Goal: Information Seeking & Learning: Check status

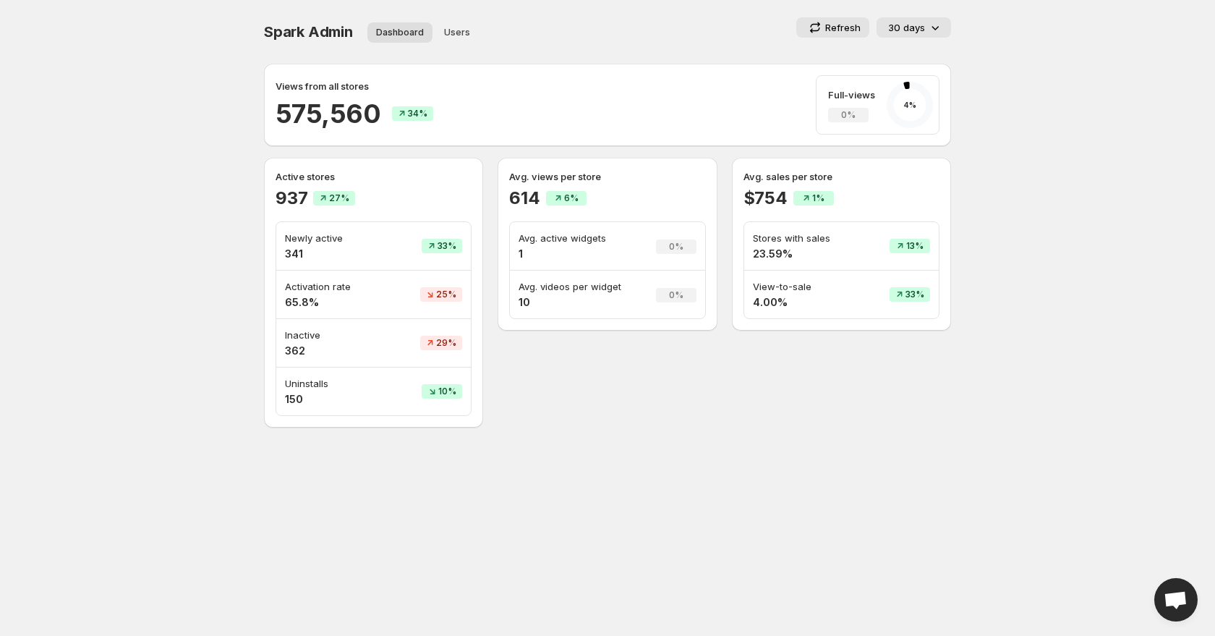
click at [925, 27] on div "30 days" at bounding box center [915, 27] width 54 height 14
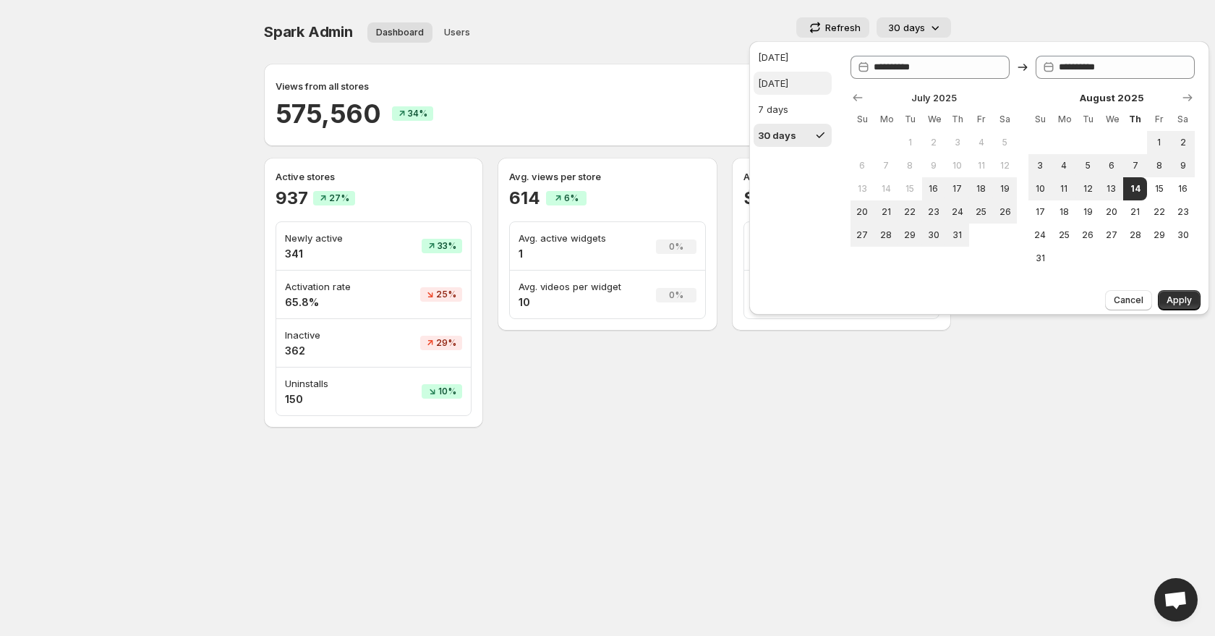
click at [788, 77] on div "Yesterday" at bounding box center [773, 83] width 30 height 14
type input "**********"
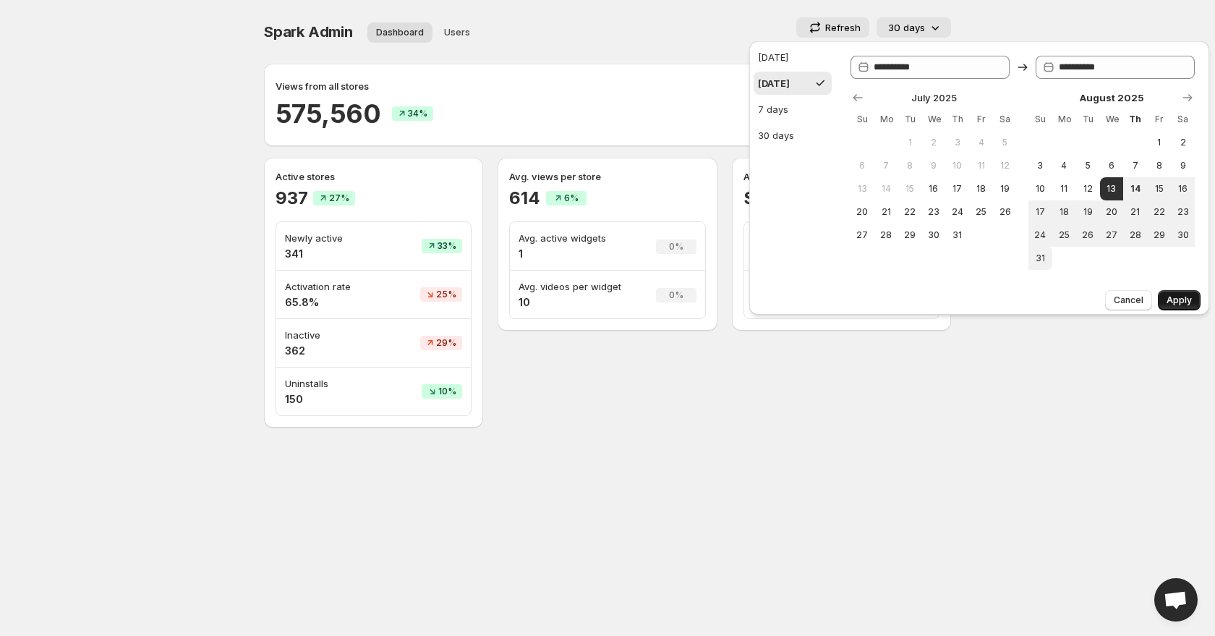
click at [1177, 299] on span "Apply" at bounding box center [1179, 300] width 25 height 12
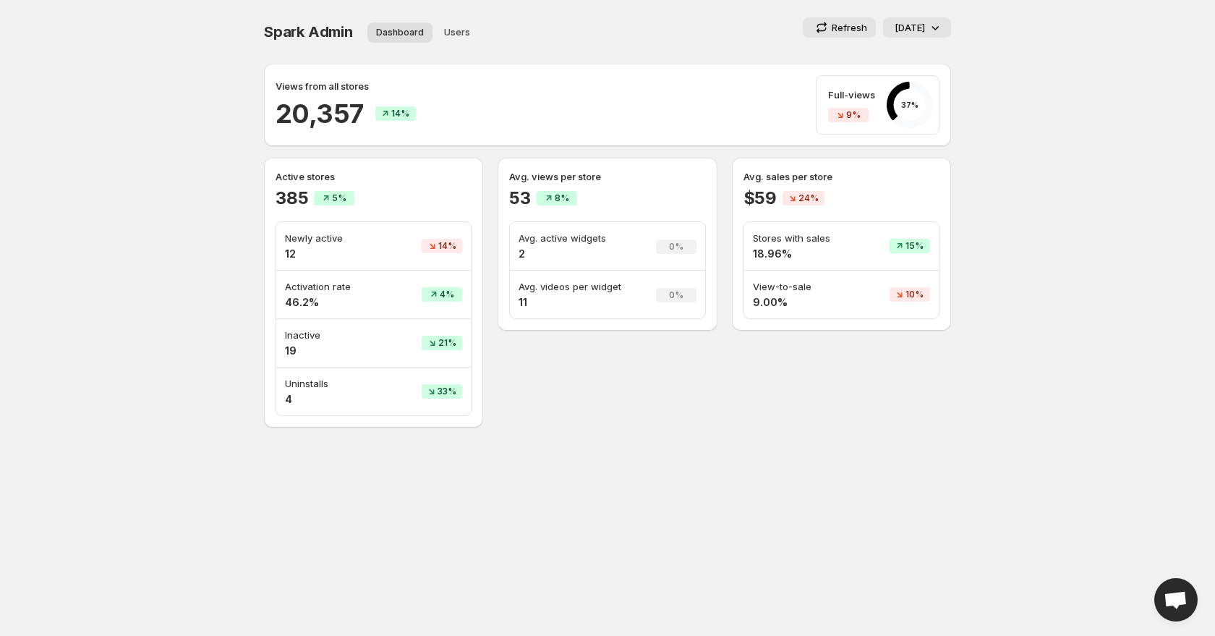
click at [424, 180] on p "Active stores" at bounding box center [374, 176] width 196 height 14
click at [922, 22] on p "Yesterday" at bounding box center [910, 27] width 30 height 14
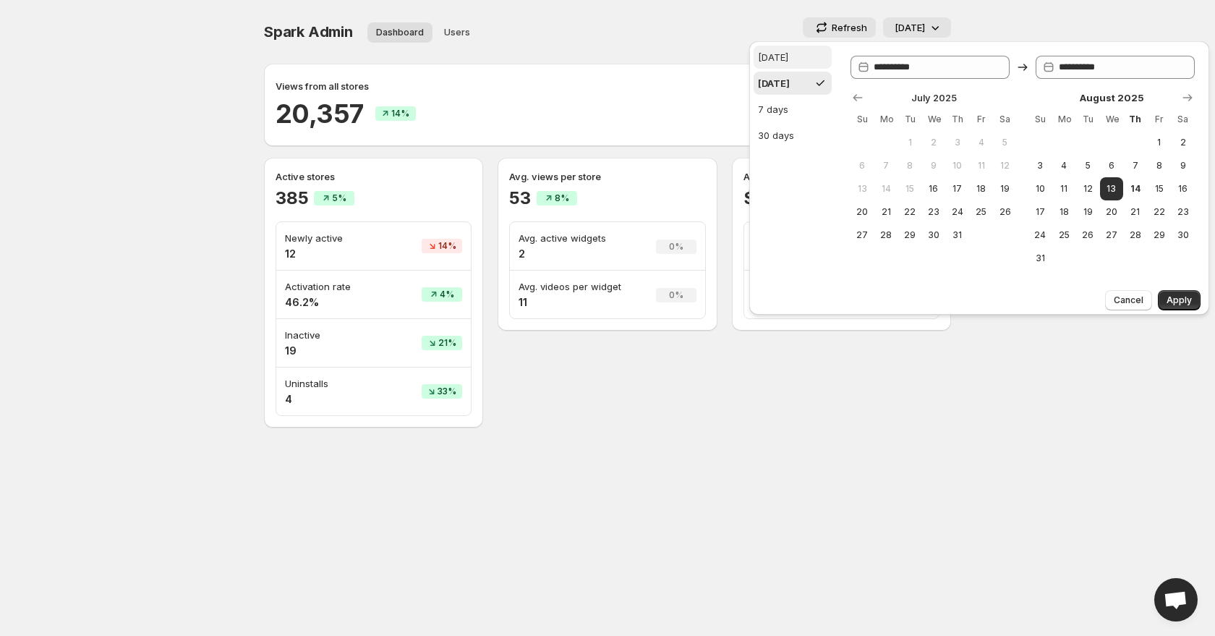
click at [807, 56] on button "Today" at bounding box center [793, 57] width 78 height 23
type input "**********"
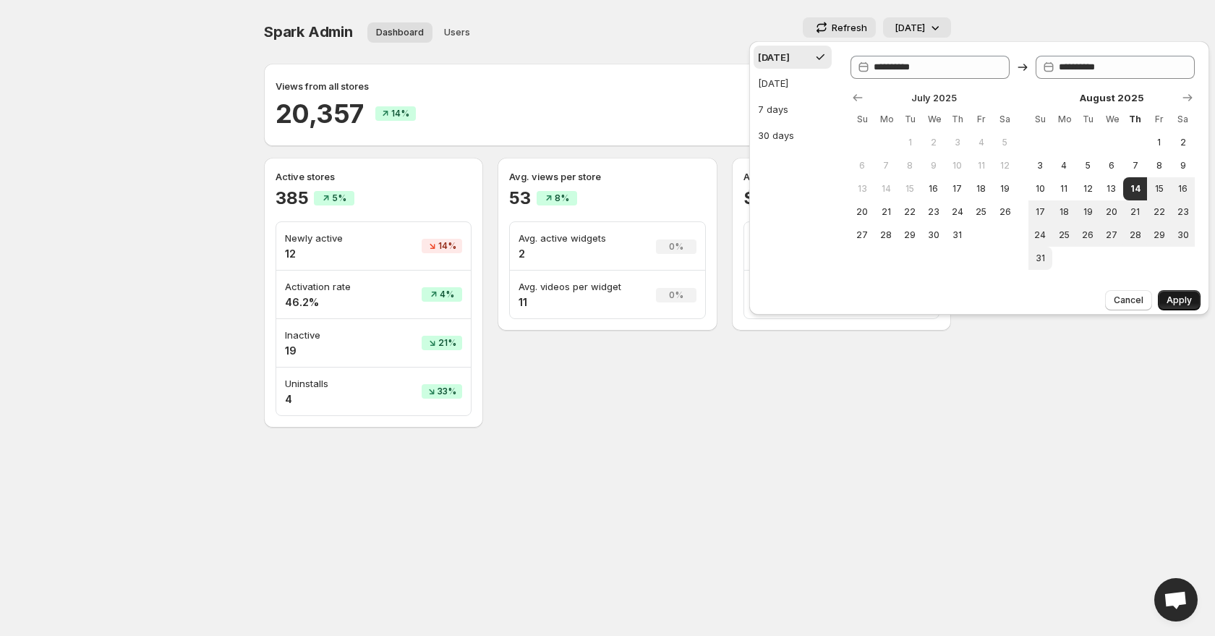
click at [1170, 302] on span "Apply" at bounding box center [1179, 300] width 25 height 12
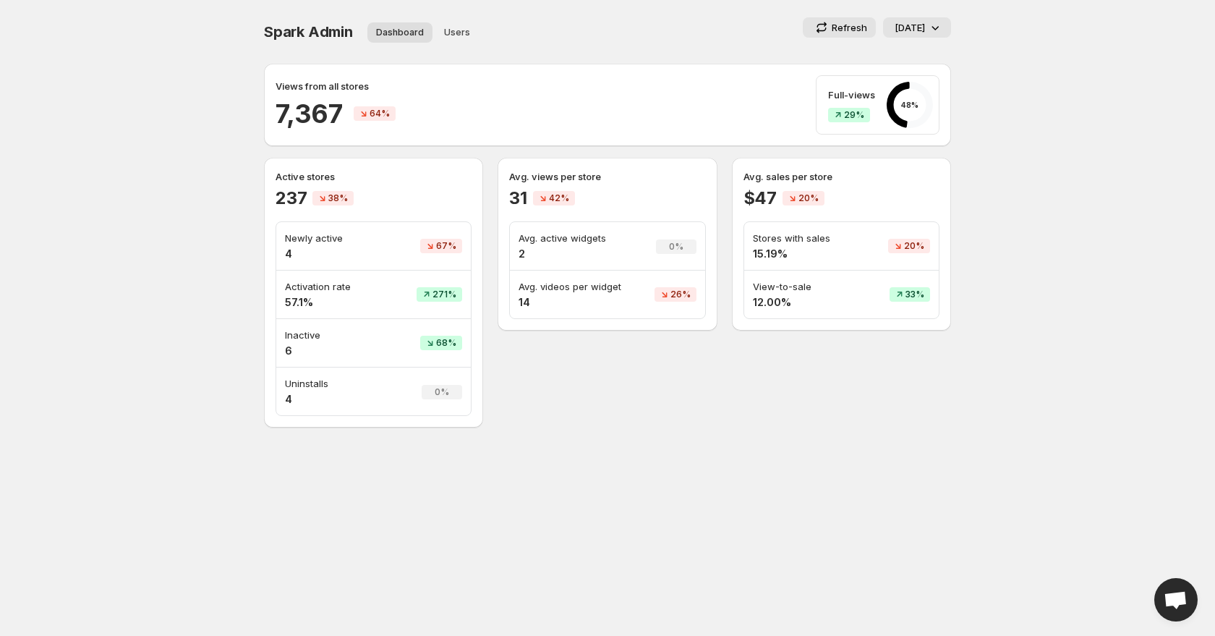
click at [919, 27] on p "Today" at bounding box center [910, 27] width 30 height 14
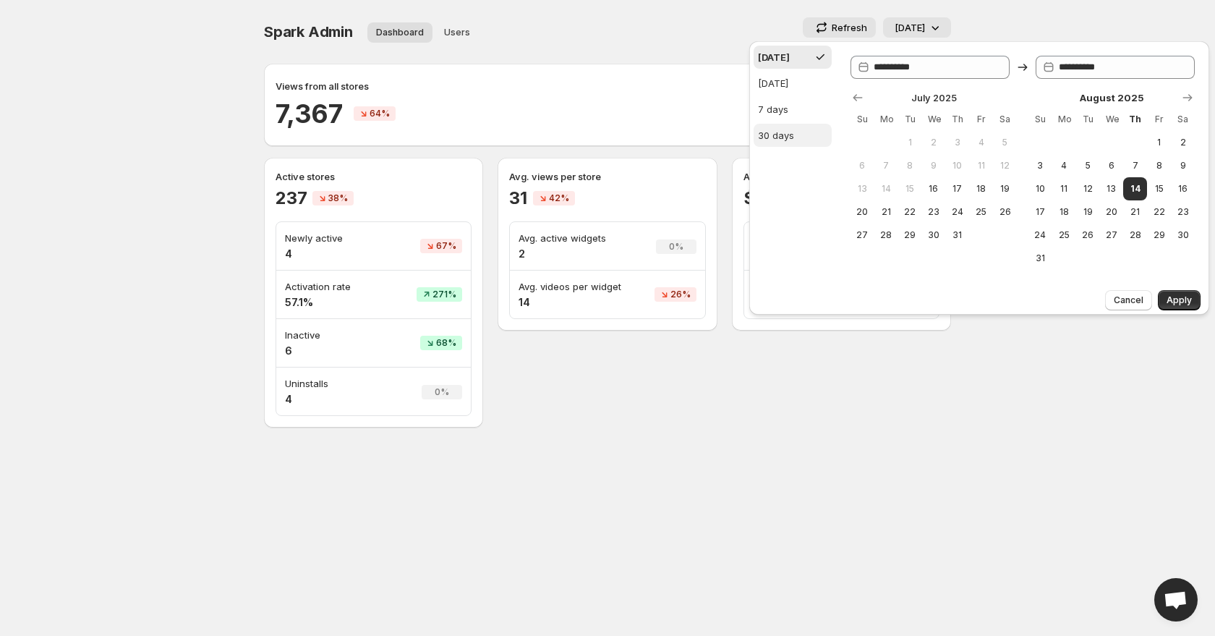
click at [815, 145] on button "30 days" at bounding box center [793, 135] width 78 height 23
type input "**********"
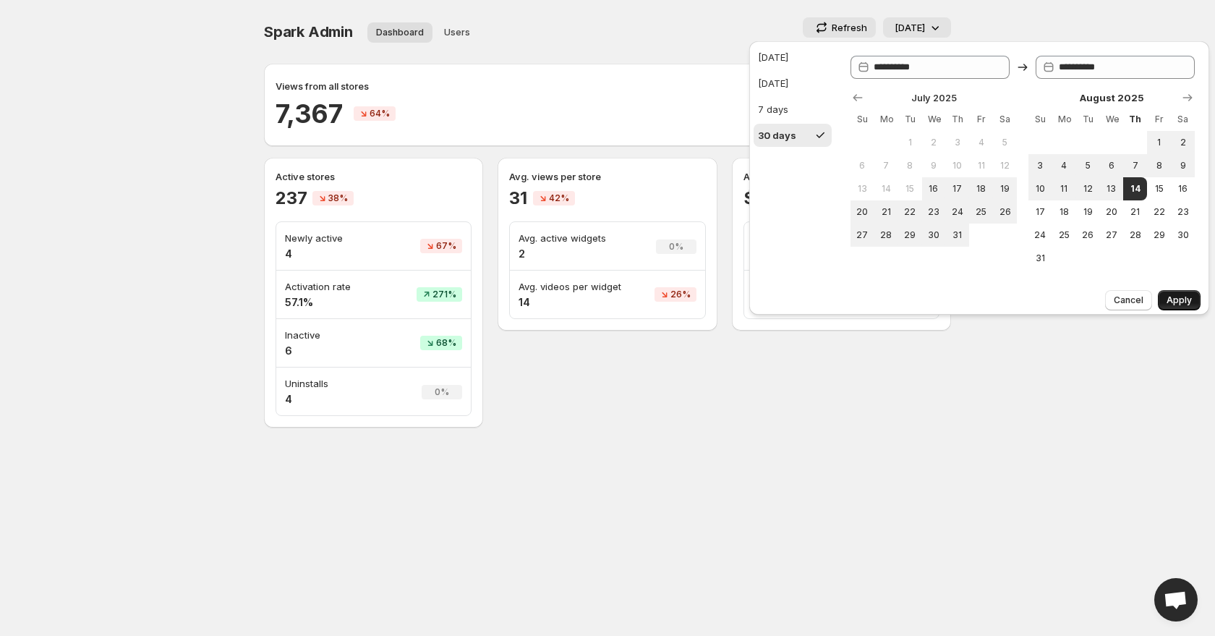
click at [1165, 294] on button "Apply" at bounding box center [1179, 300] width 43 height 20
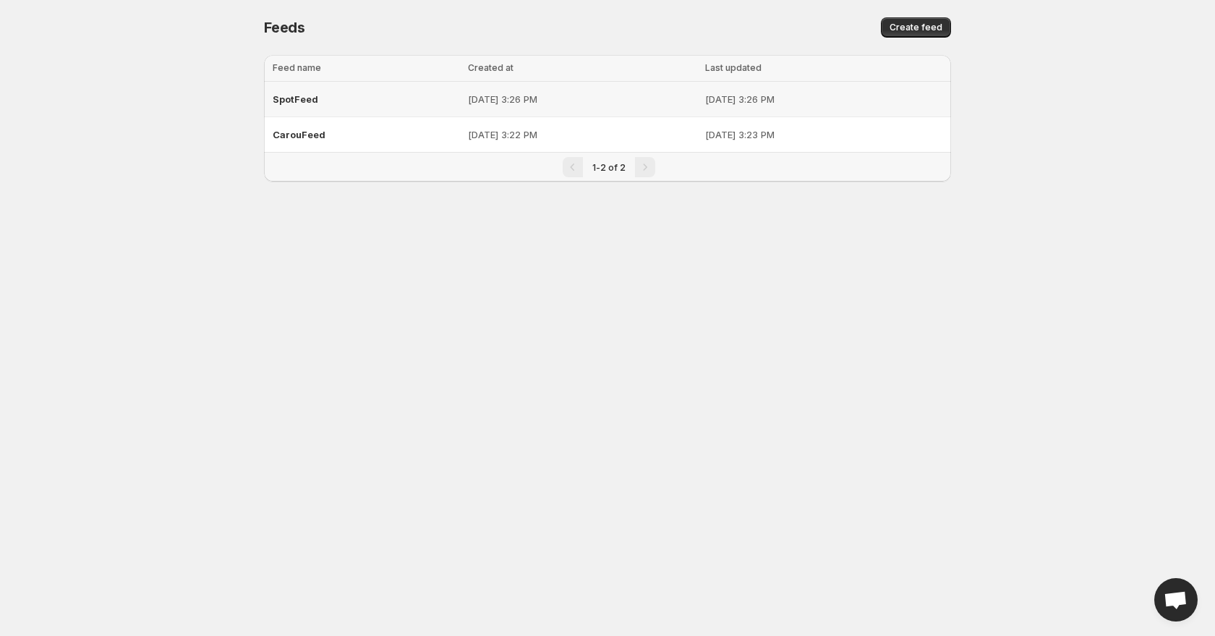
click at [400, 106] on div "SpotFeed" at bounding box center [366, 99] width 187 height 26
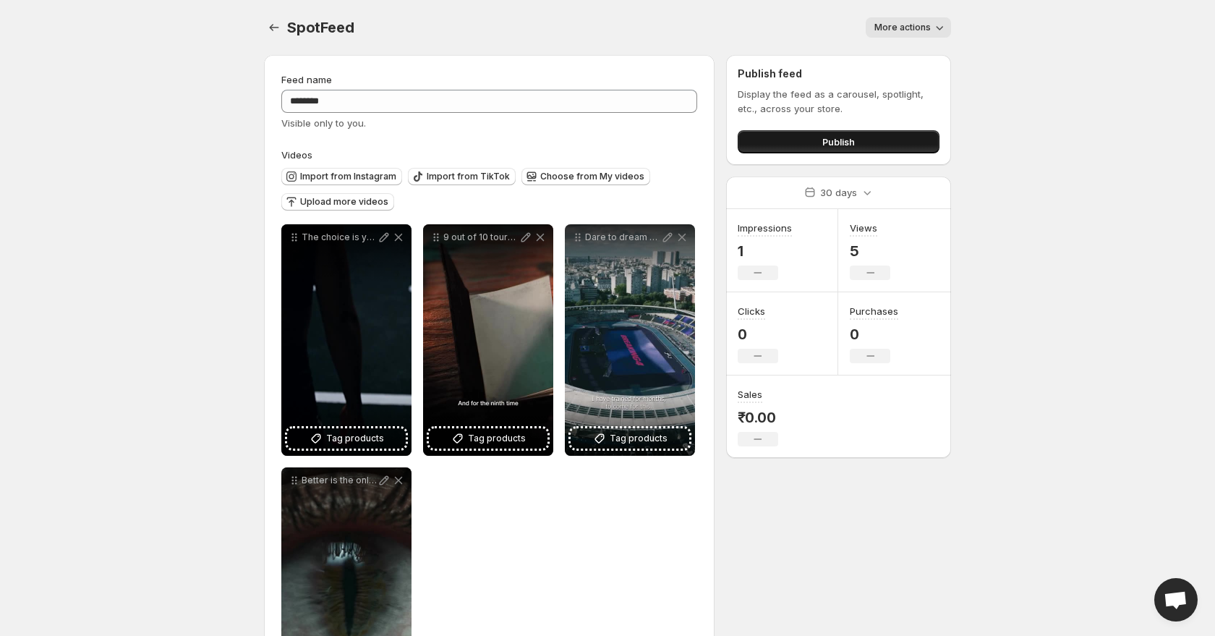
click at [789, 144] on button "Publish" at bounding box center [839, 141] width 202 height 23
click at [267, 22] on icon "Settings" at bounding box center [274, 27] width 14 height 14
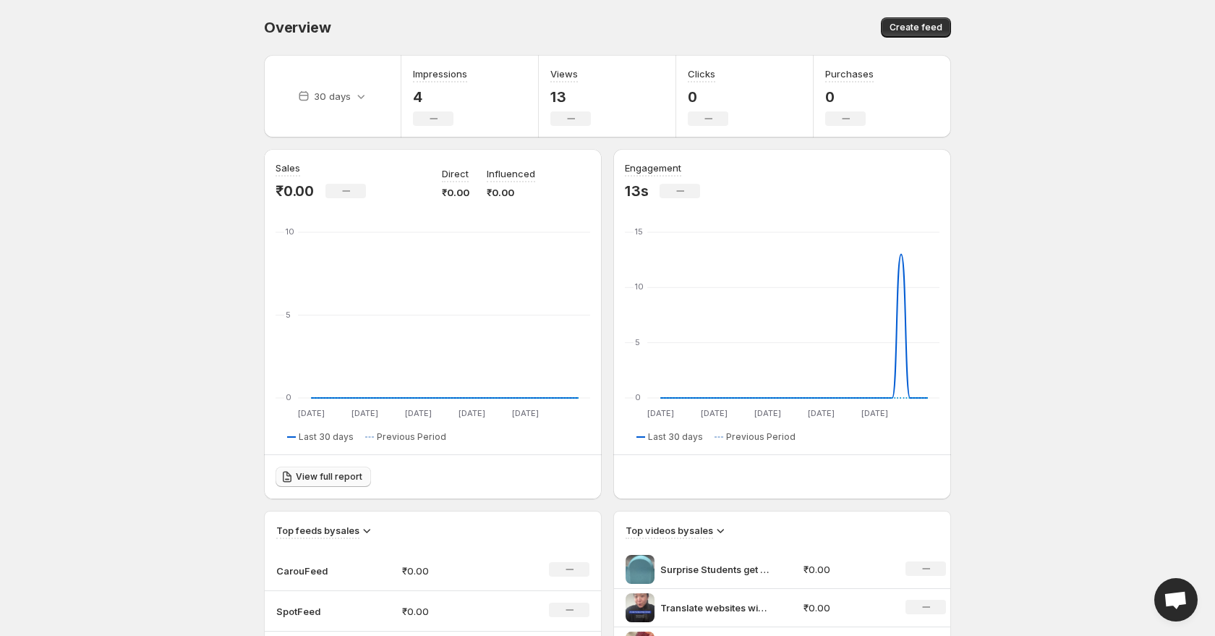
click at [314, 473] on span "View full report" at bounding box center [329, 477] width 67 height 12
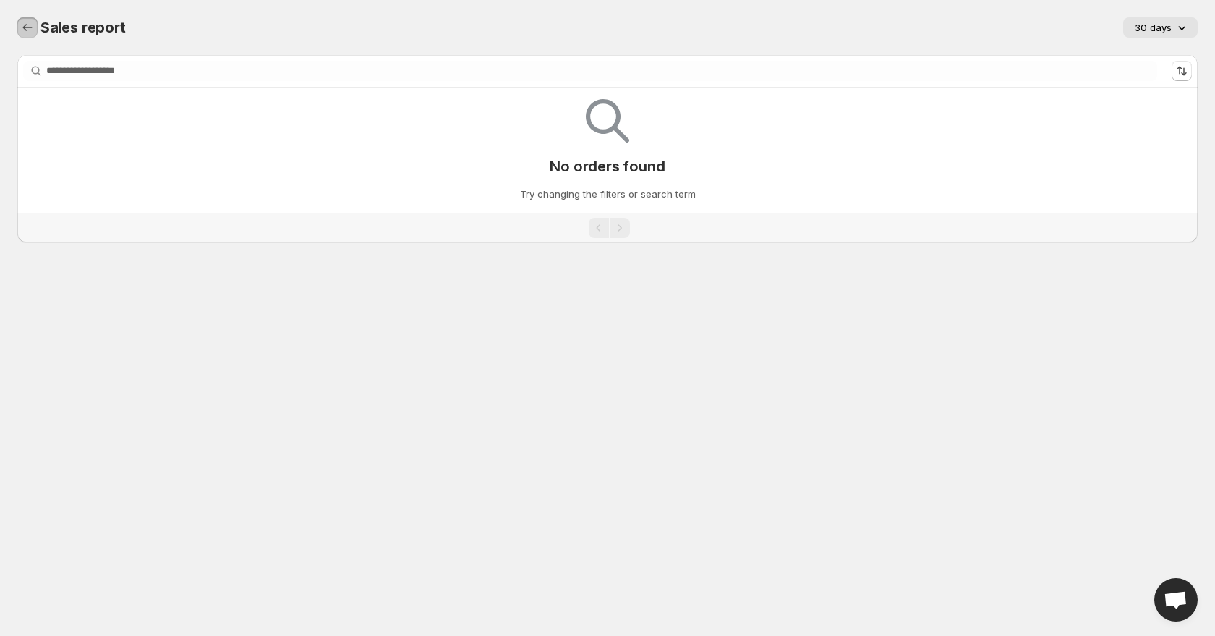
click at [20, 32] on icon "Sales report" at bounding box center [27, 27] width 14 height 14
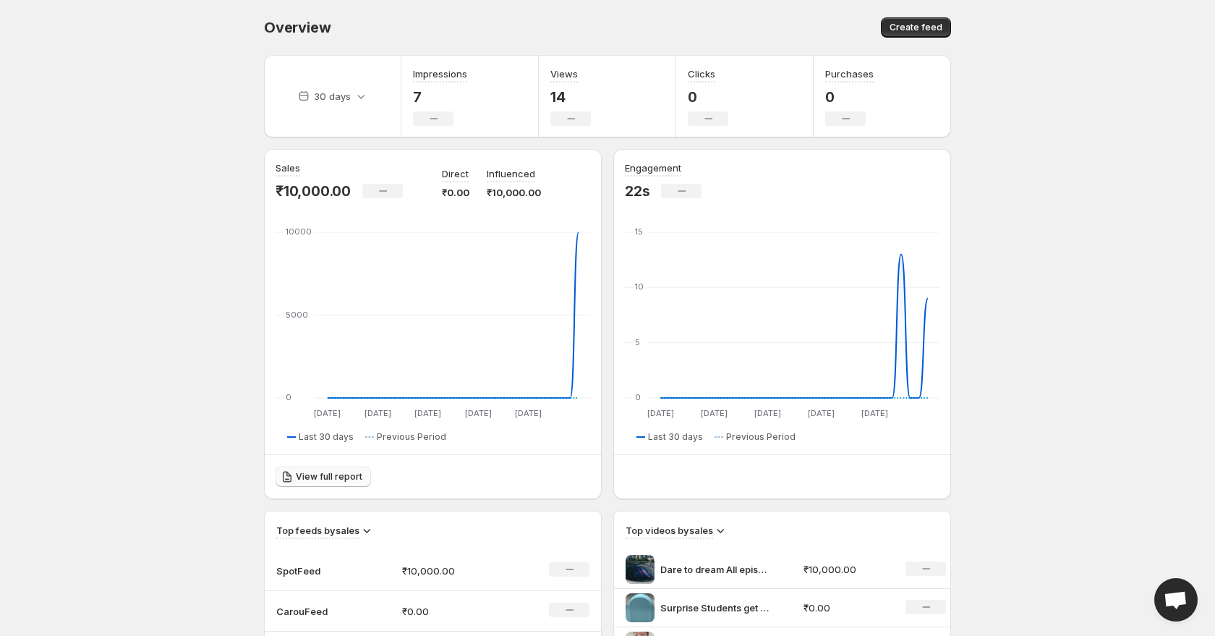
click at [338, 477] on span "View full report" at bounding box center [329, 477] width 67 height 12
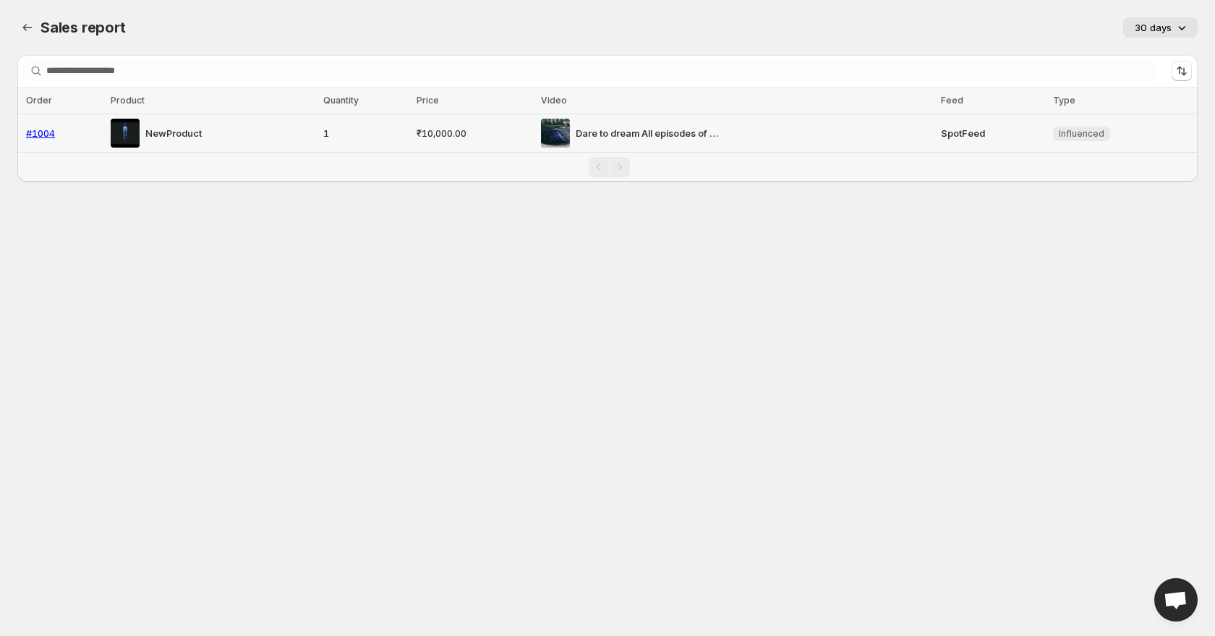
click at [569, 136] on img at bounding box center [555, 133] width 29 height 29
click at [28, 27] on icon "Sales report" at bounding box center [27, 27] width 9 height 7
